Goal: Task Accomplishment & Management: Manage account settings

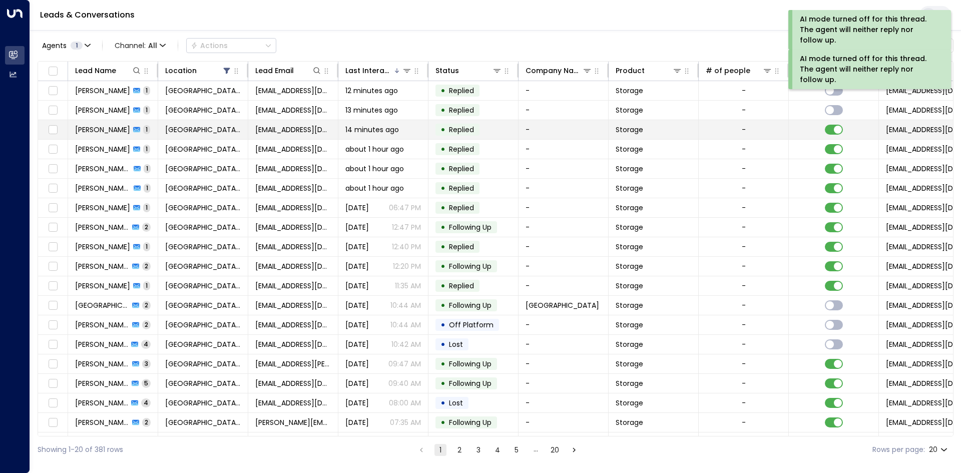
click at [840, 136] on td at bounding box center [833, 129] width 90 height 19
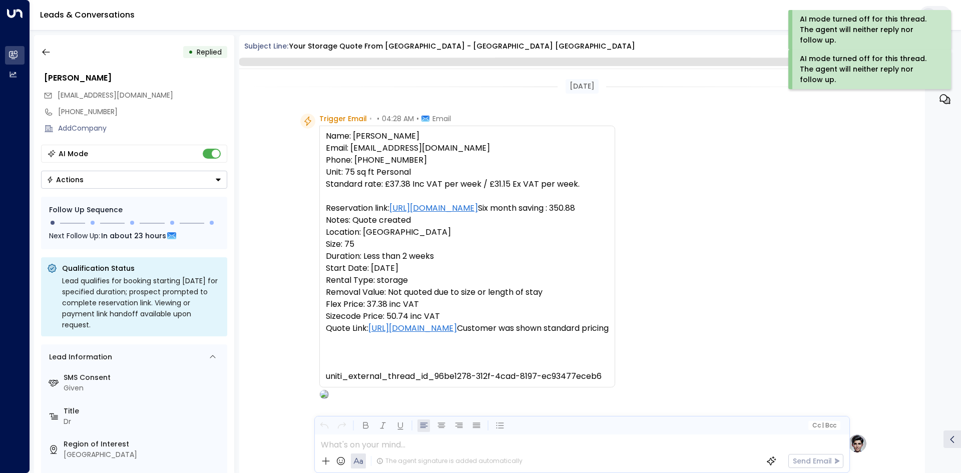
scroll to position [367, 0]
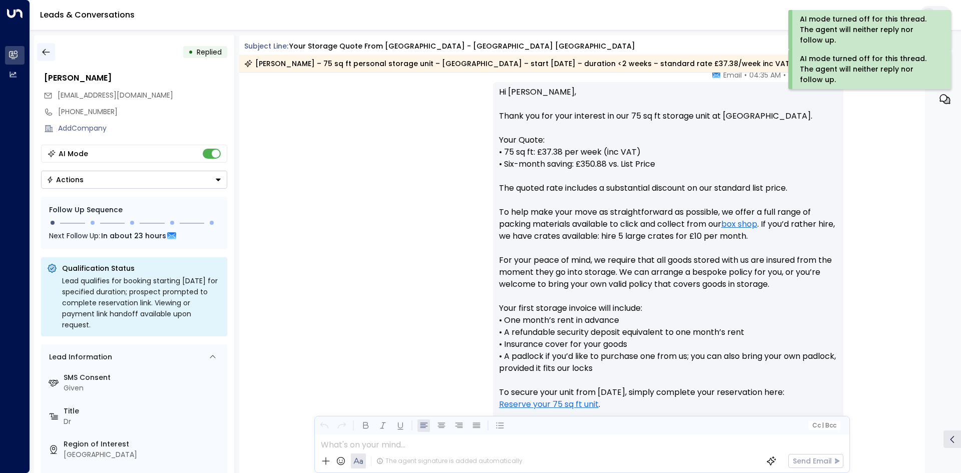
click at [52, 58] on button "button" at bounding box center [46, 52] width 18 height 18
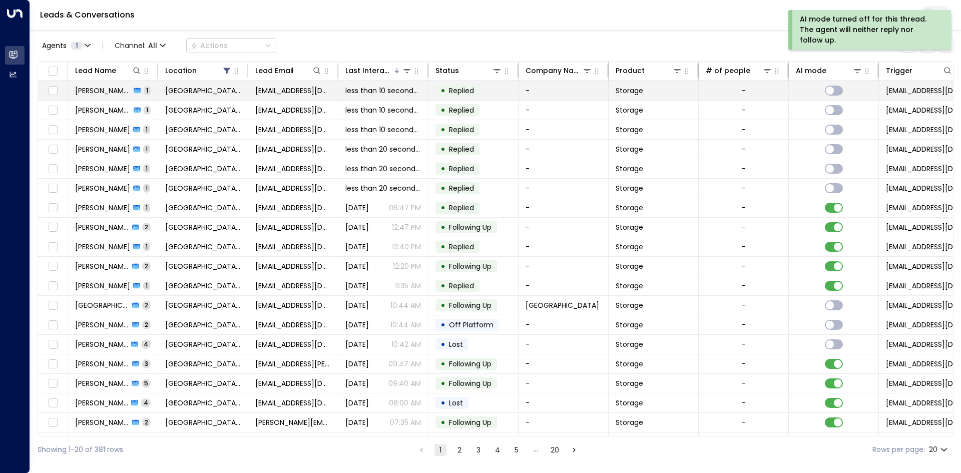
click at [504, 92] on td "• Replied" at bounding box center [473, 90] width 90 height 19
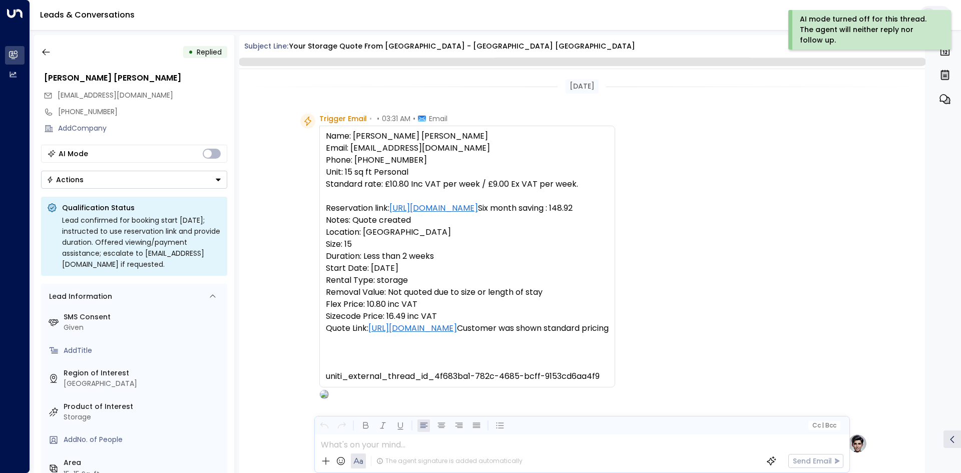
scroll to position [367, 0]
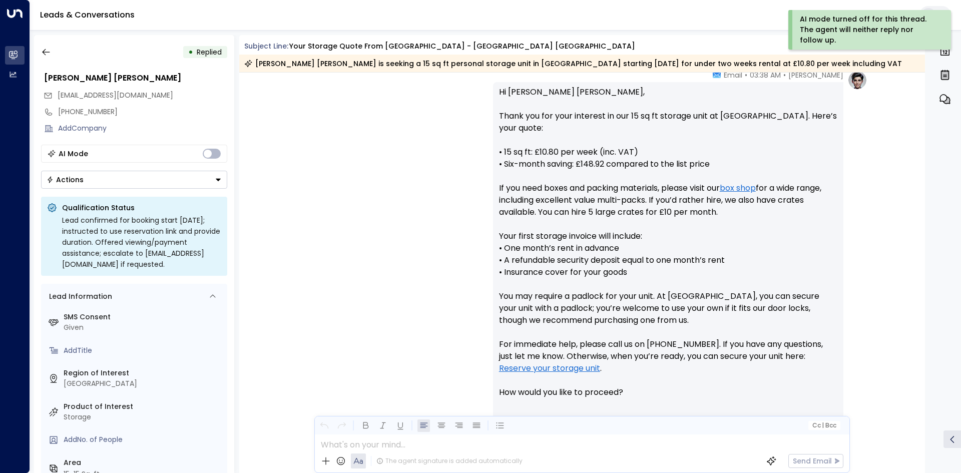
click at [112, 193] on div "• Replied Roth Reeves wiviqyn@gmail.com +447097187992 Add Company AI Mode Actio…" at bounding box center [134, 254] width 200 height 438
click at [108, 188] on button "Actions" at bounding box center [134, 180] width 186 height 18
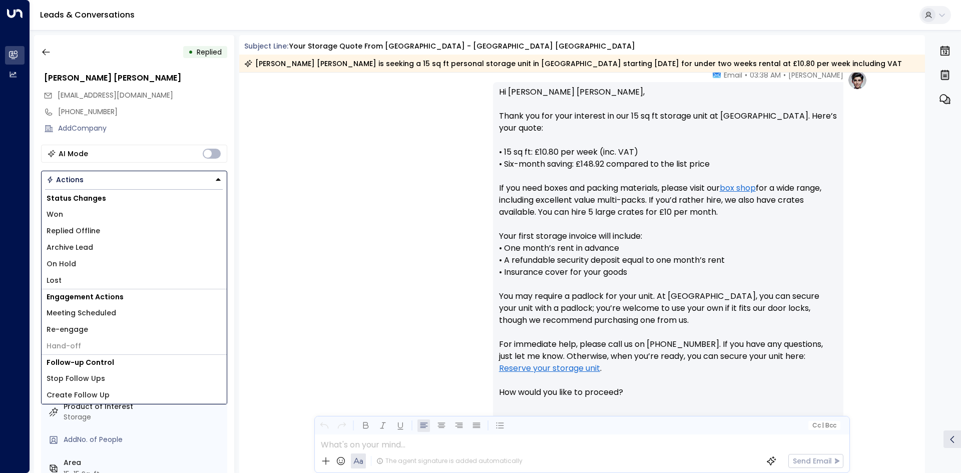
drag, startPoint x: 97, startPoint y: 234, endPoint x: 87, endPoint y: 276, distance: 43.2
click at [87, 276] on div "Status Changes Won Replied Offline Archive Lead On Hold Lost" at bounding box center [134, 240] width 185 height 99
click at [87, 276] on li "Lost" at bounding box center [134, 280] width 185 height 17
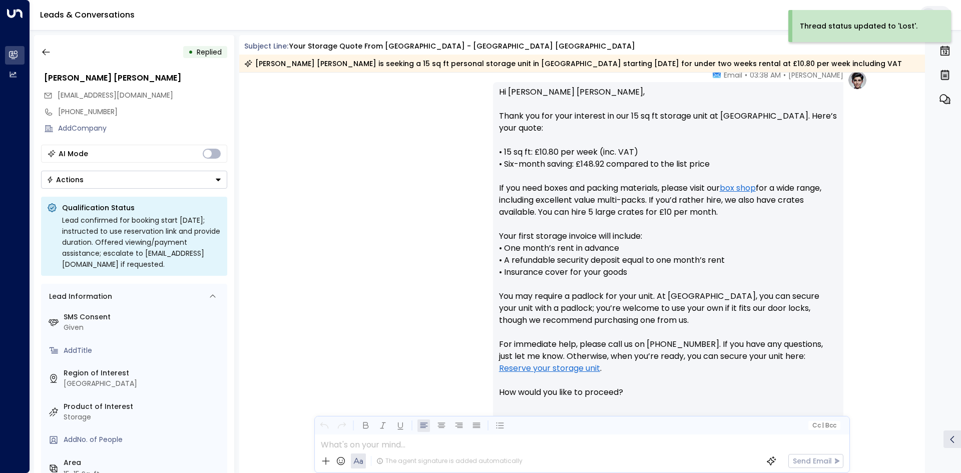
click at [79, 165] on div "AI Mode Actions" at bounding box center [134, 167] width 186 height 44
click at [77, 175] on div "Actions" at bounding box center [65, 179] width 37 height 9
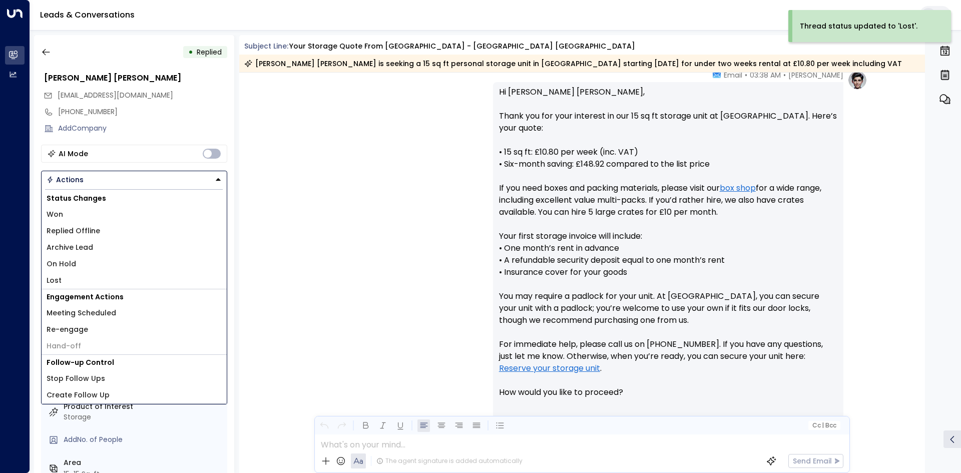
click at [73, 244] on span "Archive Lead" at bounding box center [70, 247] width 47 height 11
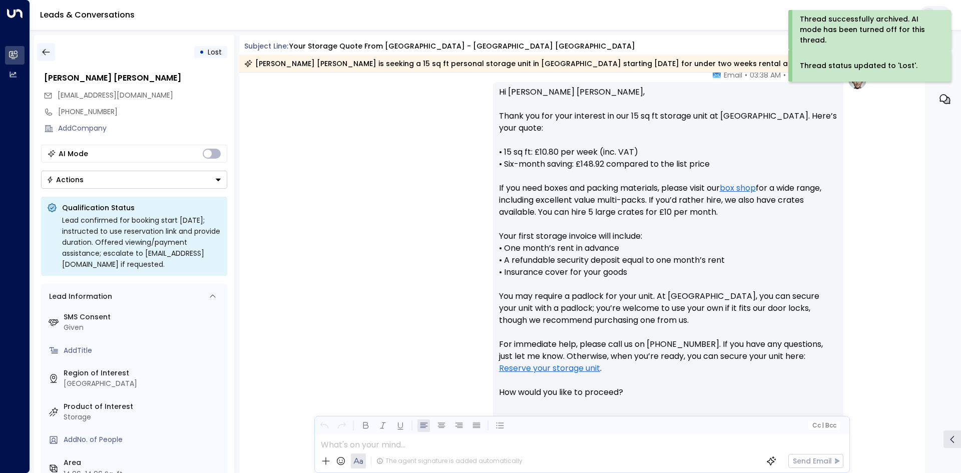
click at [48, 48] on icon "button" at bounding box center [46, 52] width 10 height 10
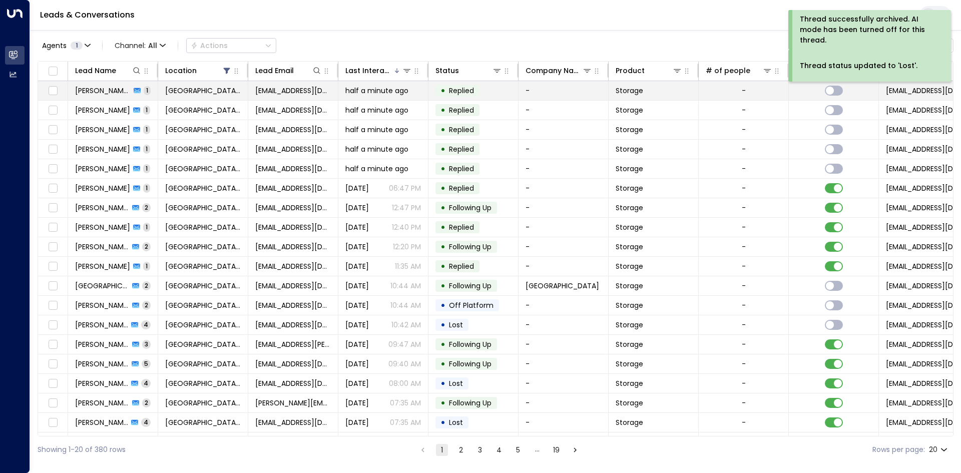
click at [202, 97] on td "[GEOGRAPHIC_DATA] [GEOGRAPHIC_DATA]" at bounding box center [203, 90] width 90 height 19
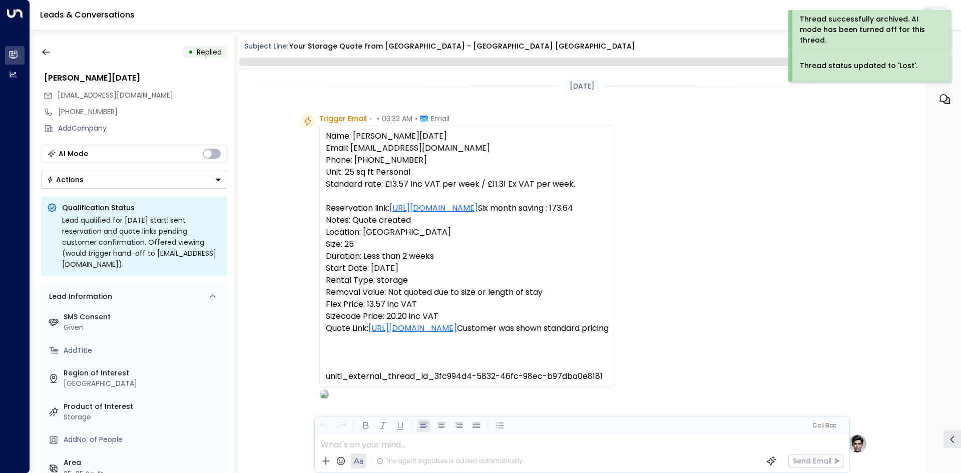
scroll to position [367, 0]
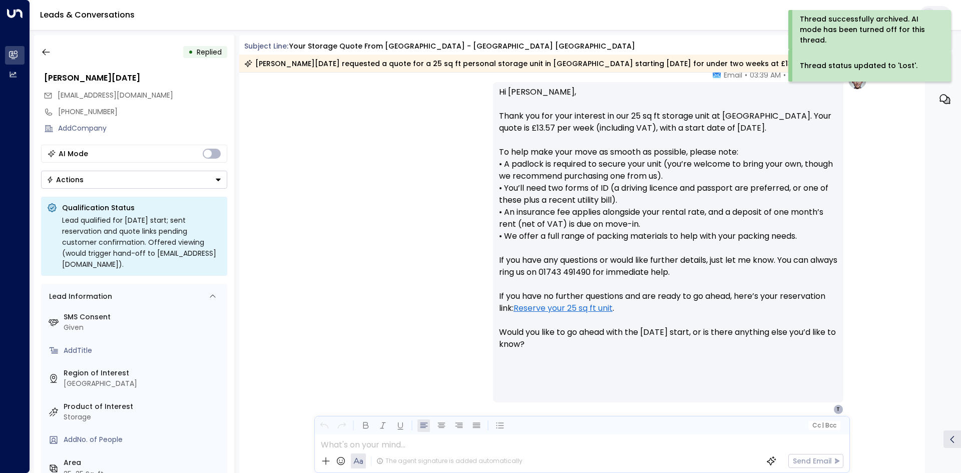
click at [114, 182] on button "Actions" at bounding box center [134, 180] width 186 height 18
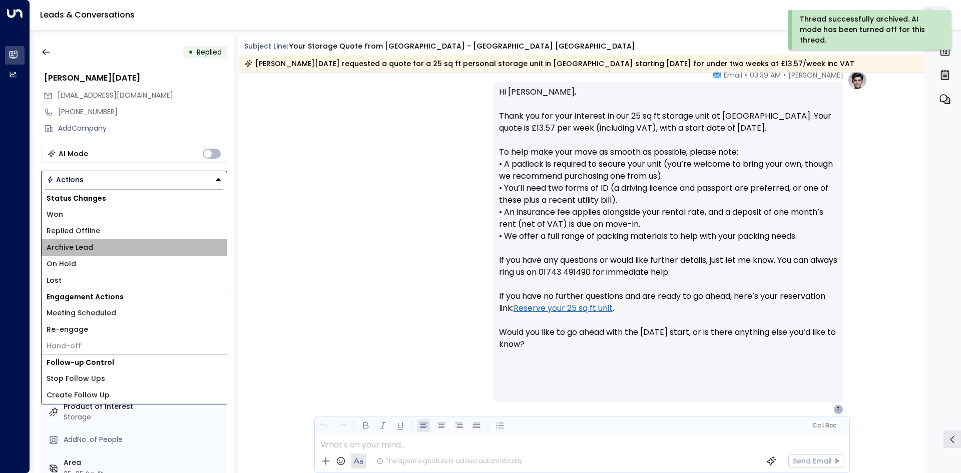
click at [89, 248] on span "Archive Lead" at bounding box center [70, 247] width 47 height 11
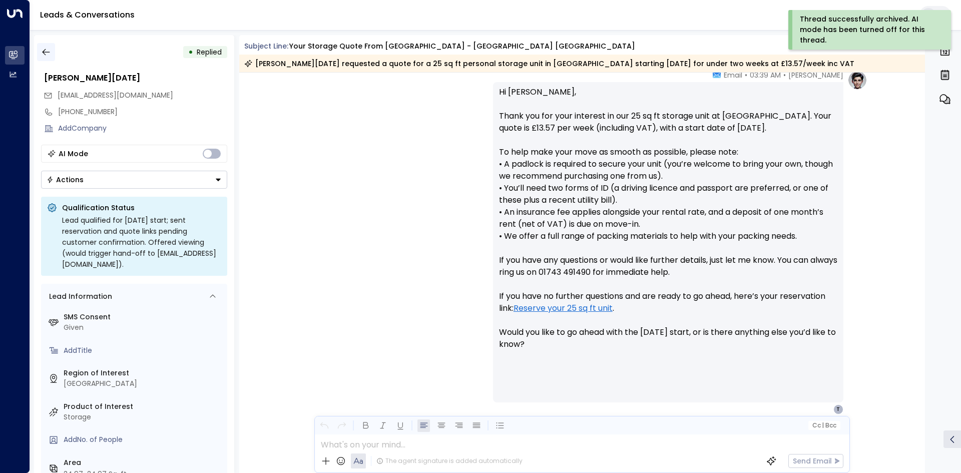
click at [39, 57] on button "button" at bounding box center [46, 52] width 18 height 18
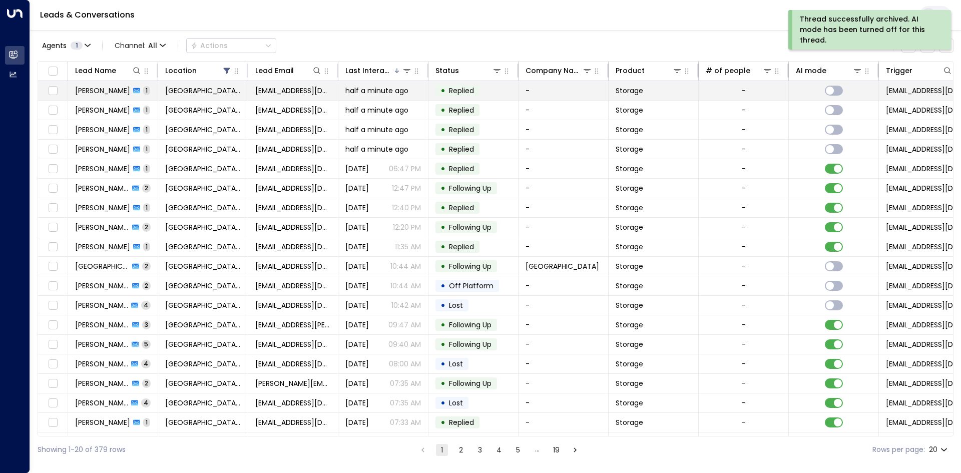
click at [398, 98] on td "half a minute ago" at bounding box center [383, 90] width 90 height 19
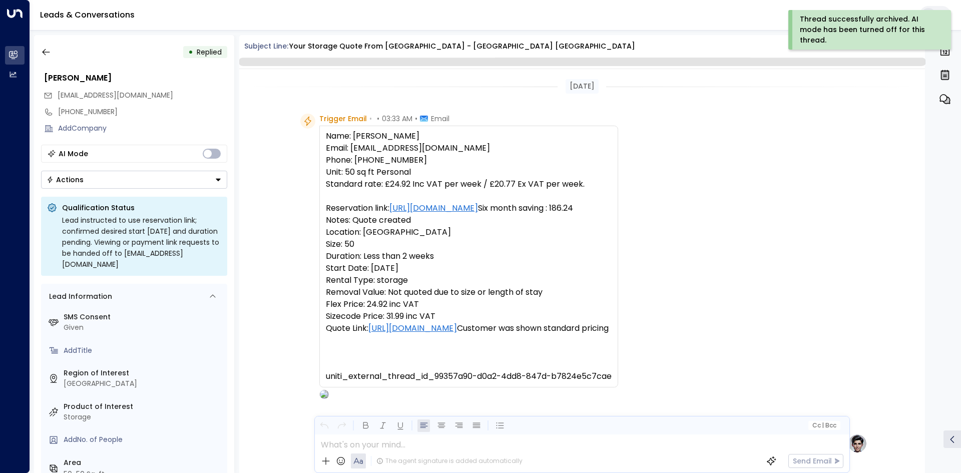
scroll to position [417, 0]
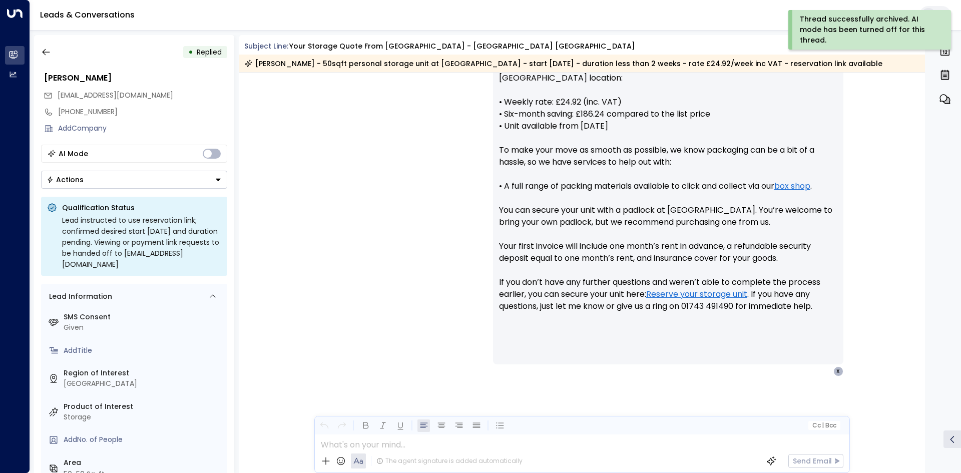
click at [110, 184] on button "Actions" at bounding box center [134, 180] width 186 height 18
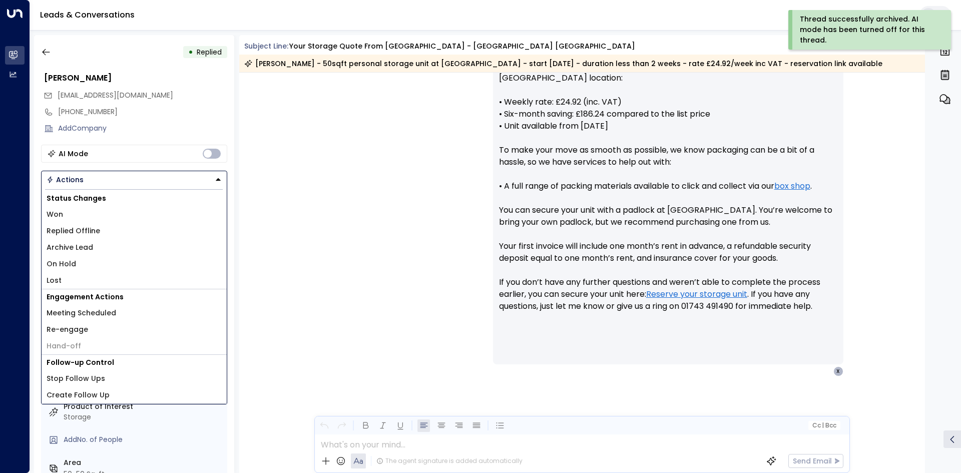
click at [107, 250] on li "Archive Lead" at bounding box center [134, 247] width 185 height 17
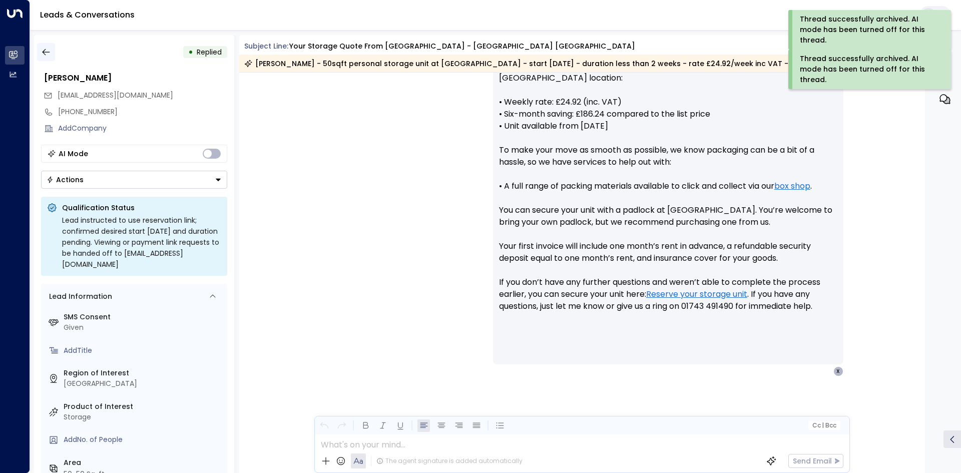
click at [40, 53] on button "button" at bounding box center [46, 52] width 18 height 18
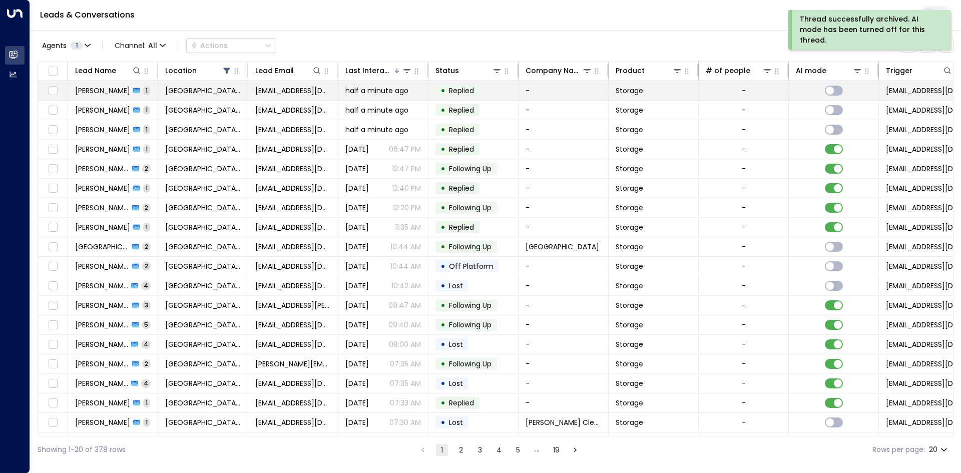
click at [260, 90] on span "cokonu@gmail.com" at bounding box center [293, 91] width 76 height 10
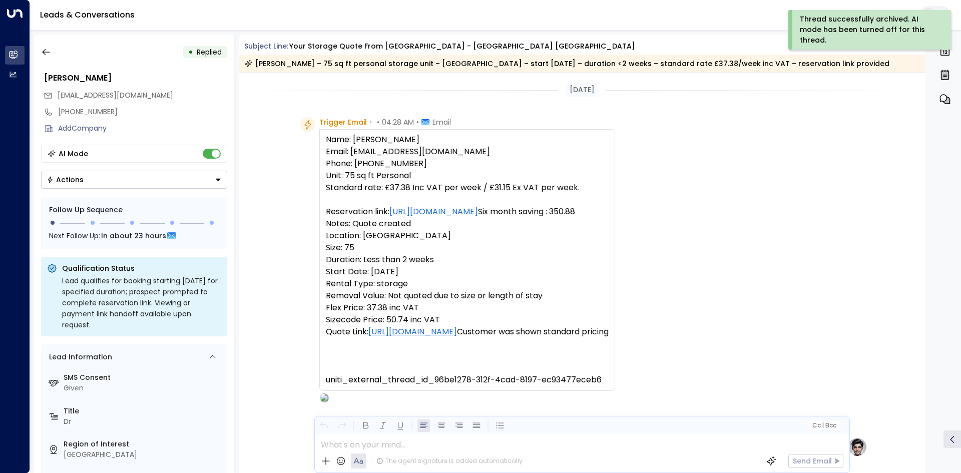
scroll to position [370, 0]
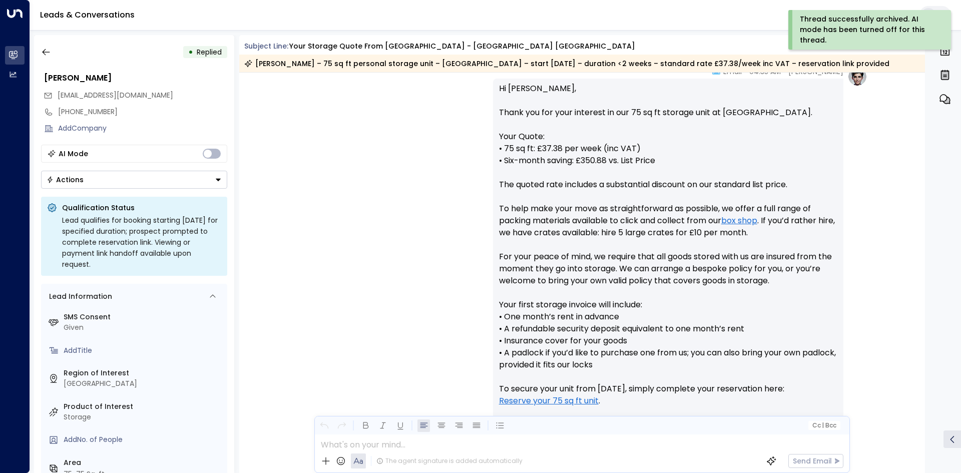
click at [102, 190] on div "• Replied Paloma Simmons cokonu@gmail.com +447870076160 Add Company AI Mode Act…" at bounding box center [134, 254] width 200 height 438
click at [103, 181] on button "Actions" at bounding box center [134, 180] width 186 height 18
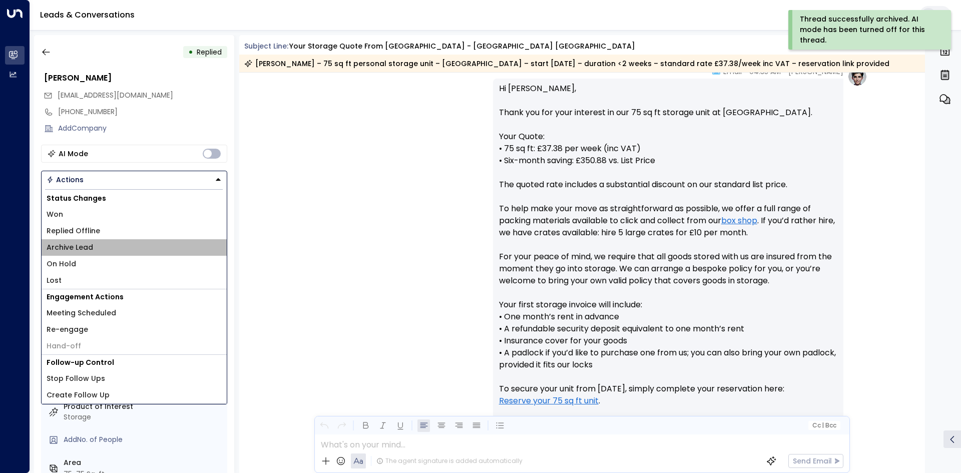
click at [70, 244] on span "Archive Lead" at bounding box center [70, 247] width 47 height 11
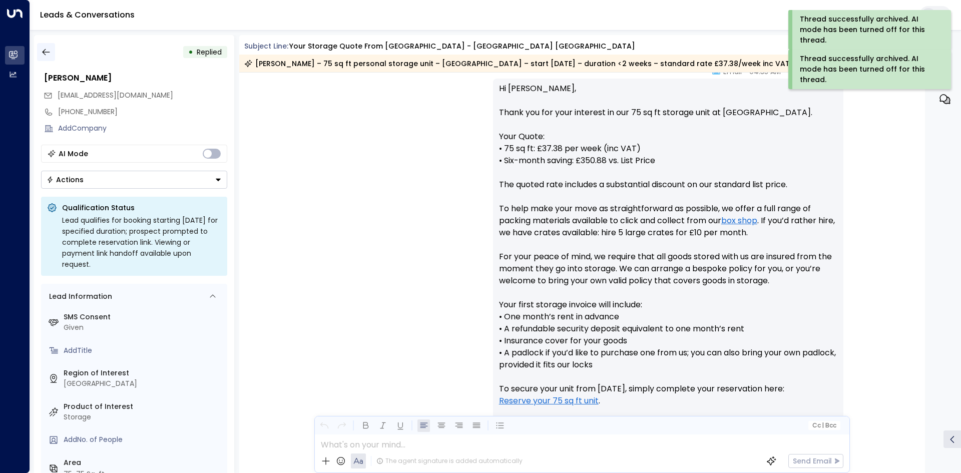
click at [45, 45] on button "button" at bounding box center [46, 52] width 18 height 18
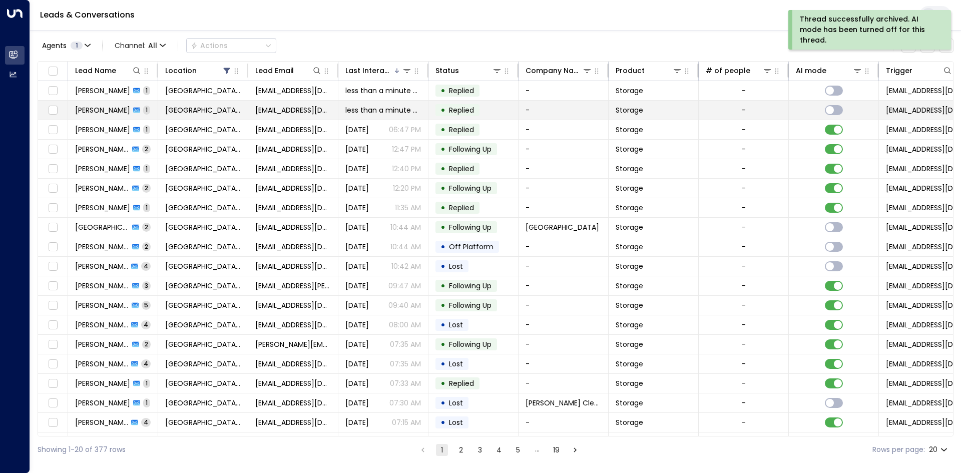
click at [355, 101] on td "less than a minute ago" at bounding box center [383, 110] width 90 height 19
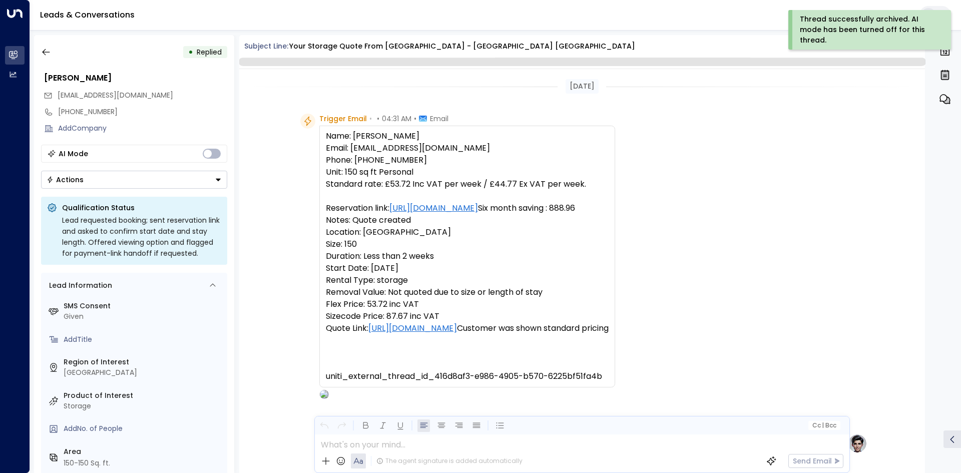
scroll to position [417, 0]
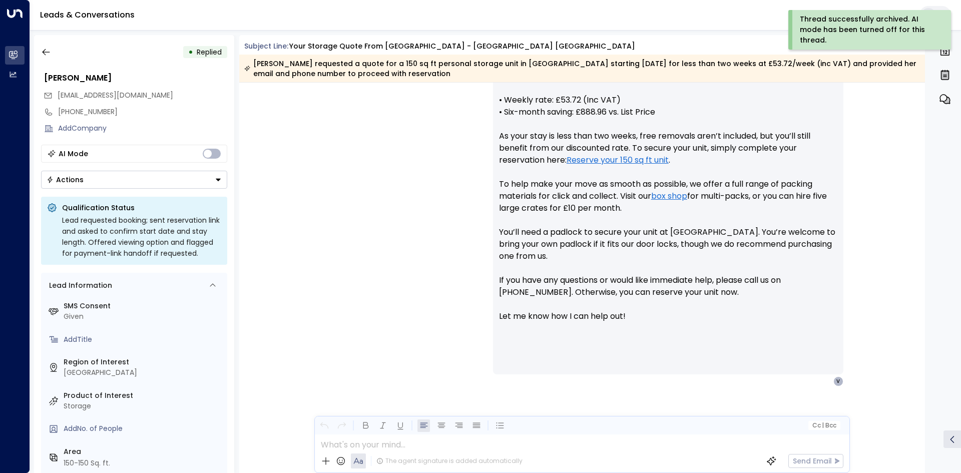
click at [146, 176] on button "Actions" at bounding box center [134, 180] width 186 height 18
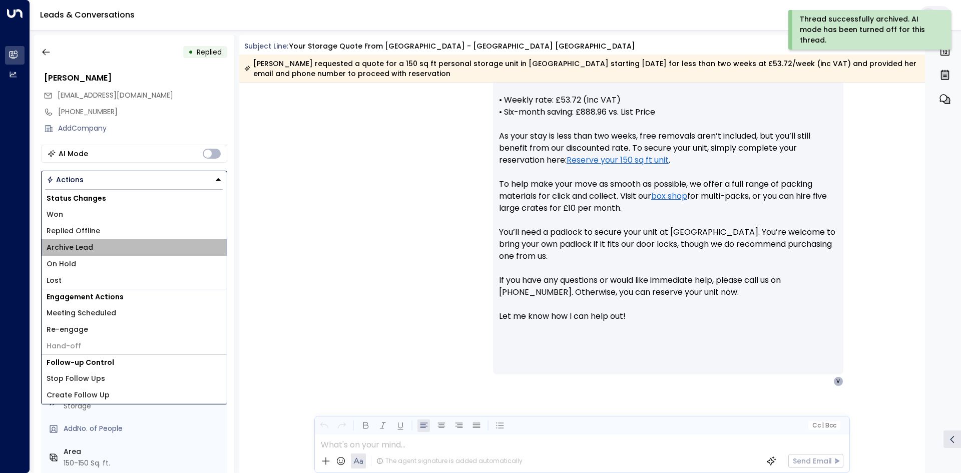
click at [90, 250] on span "Archive Lead" at bounding box center [70, 247] width 47 height 11
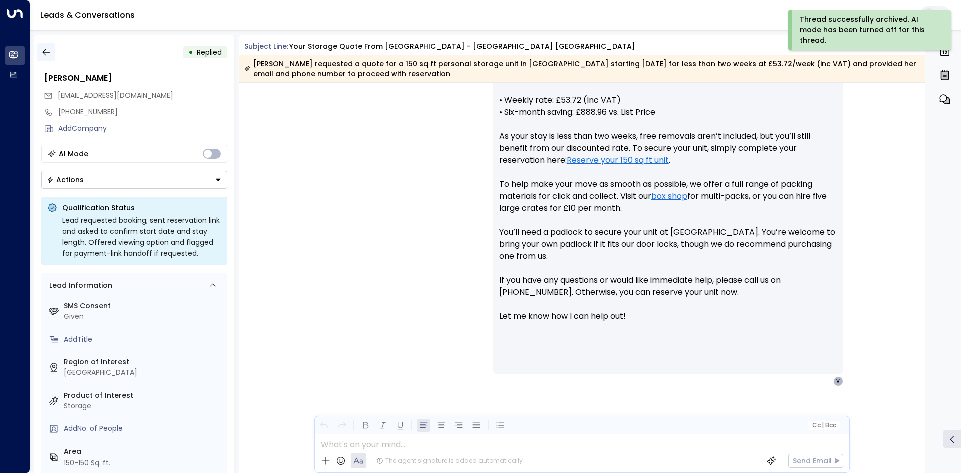
click at [49, 57] on button "button" at bounding box center [46, 52] width 18 height 18
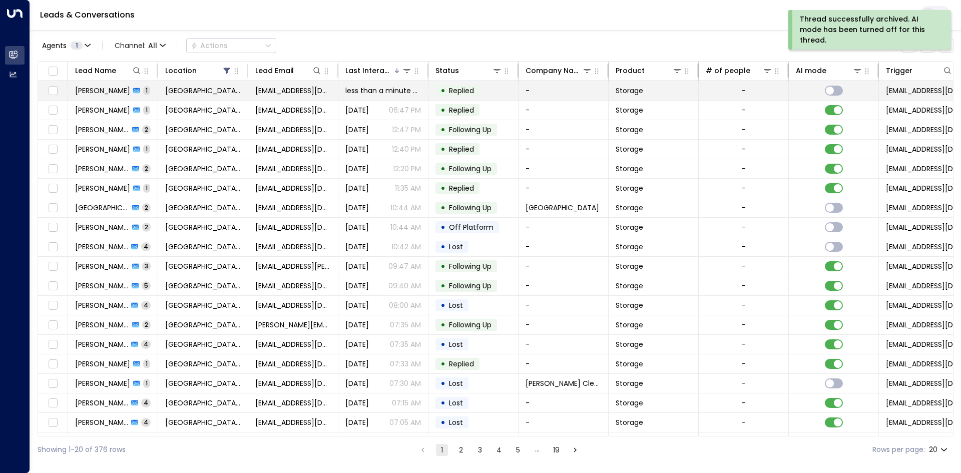
click at [316, 98] on td "fucypu@gmail.com" at bounding box center [293, 90] width 90 height 19
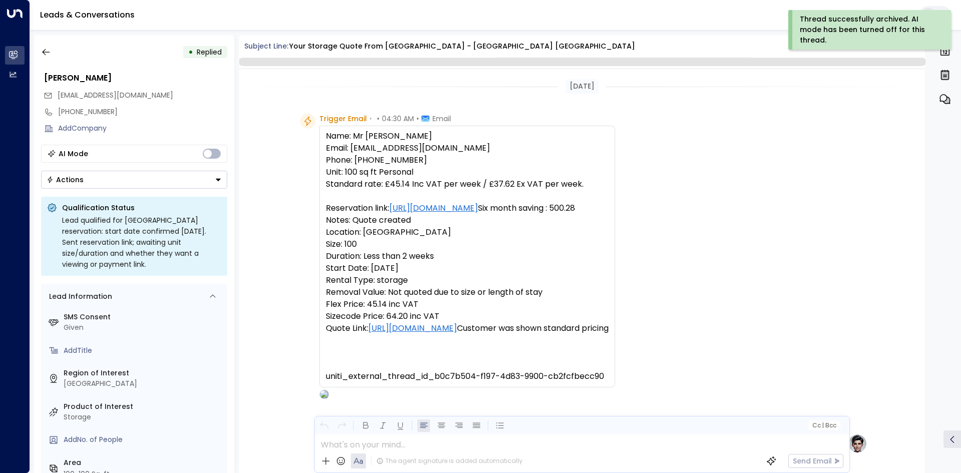
scroll to position [489, 0]
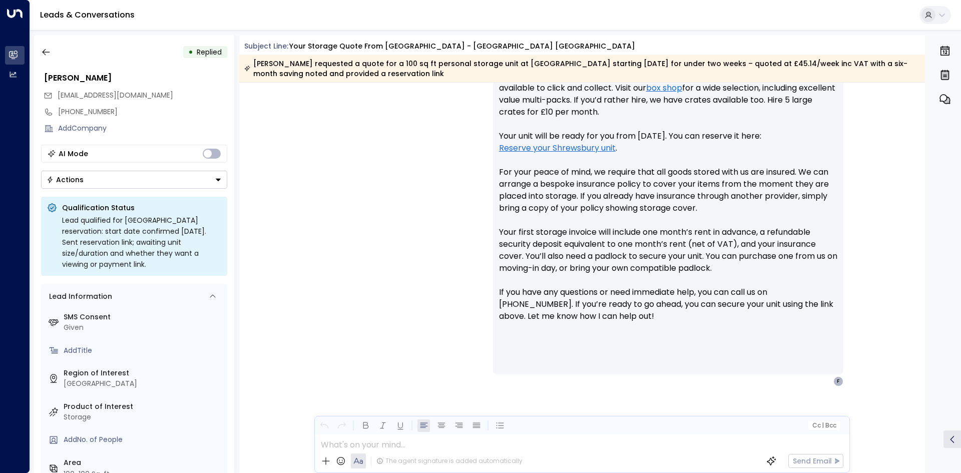
click at [148, 185] on button "Actions" at bounding box center [134, 180] width 186 height 18
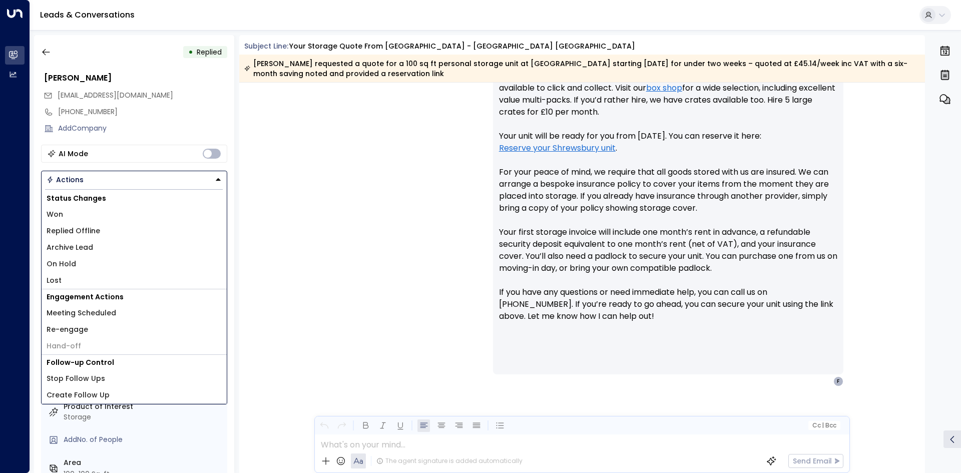
click at [121, 245] on li "Archive Lead" at bounding box center [134, 247] width 185 height 17
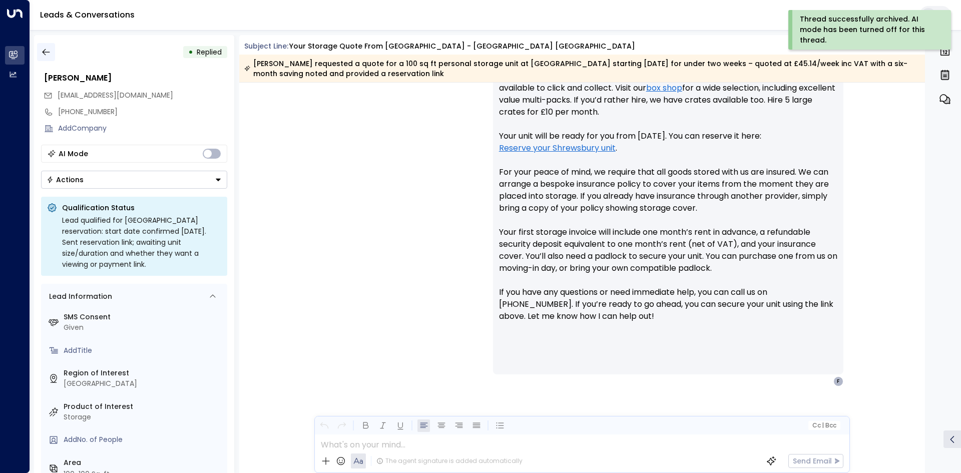
click at [43, 52] on icon "button" at bounding box center [46, 52] width 8 height 7
